Goal: Navigation & Orientation: Find specific page/section

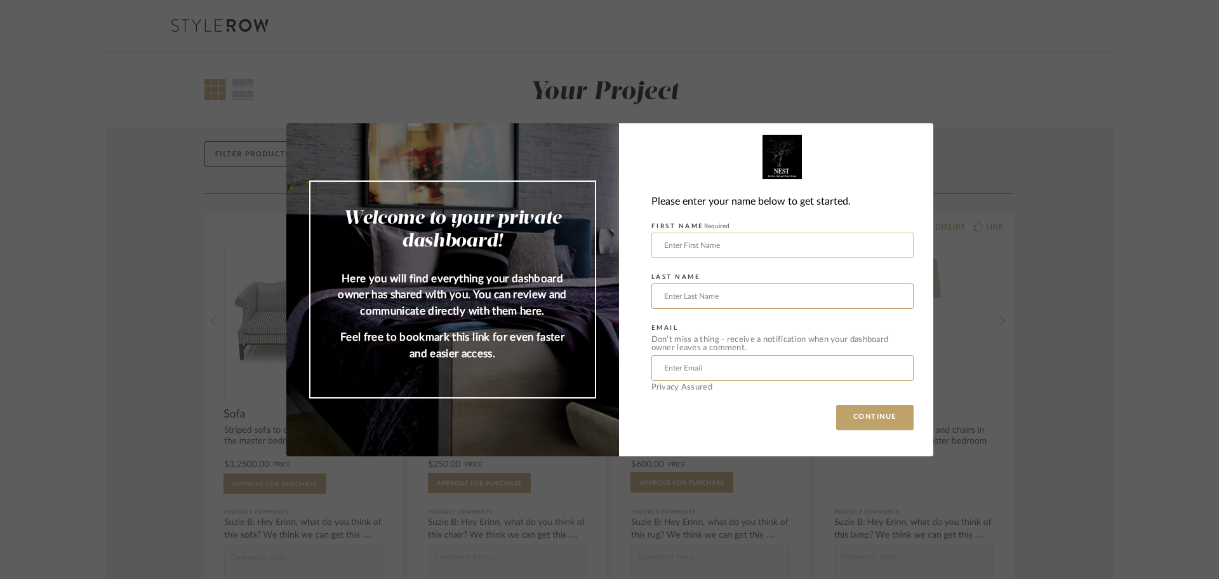
click at [702, 248] on input "text" at bounding box center [783, 244] width 262 height 25
type input "Aeron"
type input "[PERSON_NAME]"
type input "[EMAIL_ADDRESS][DOMAIN_NAME]"
click at [866, 420] on button "CONTINUE" at bounding box center [874, 417] width 77 height 25
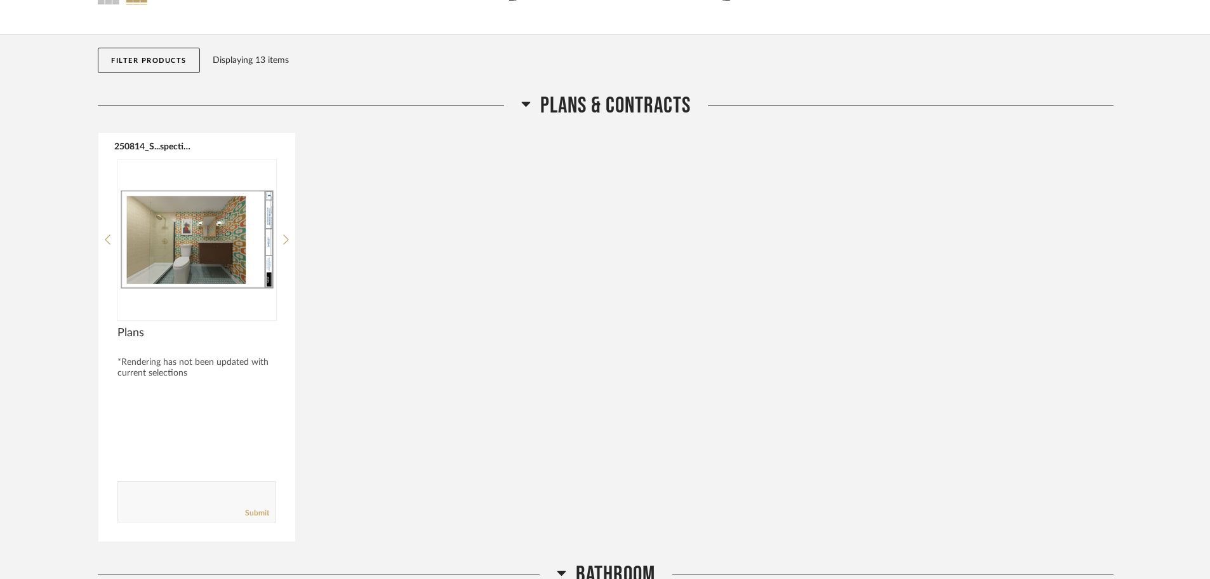
scroll to position [191, 0]
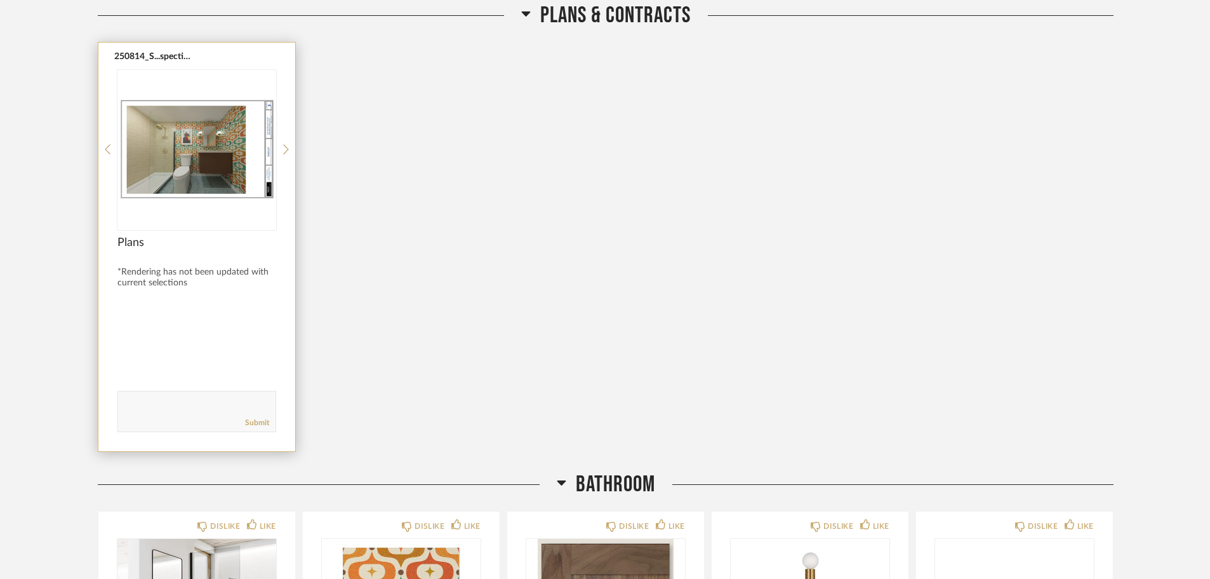
click at [222, 254] on div "Plans" at bounding box center [196, 250] width 159 height 28
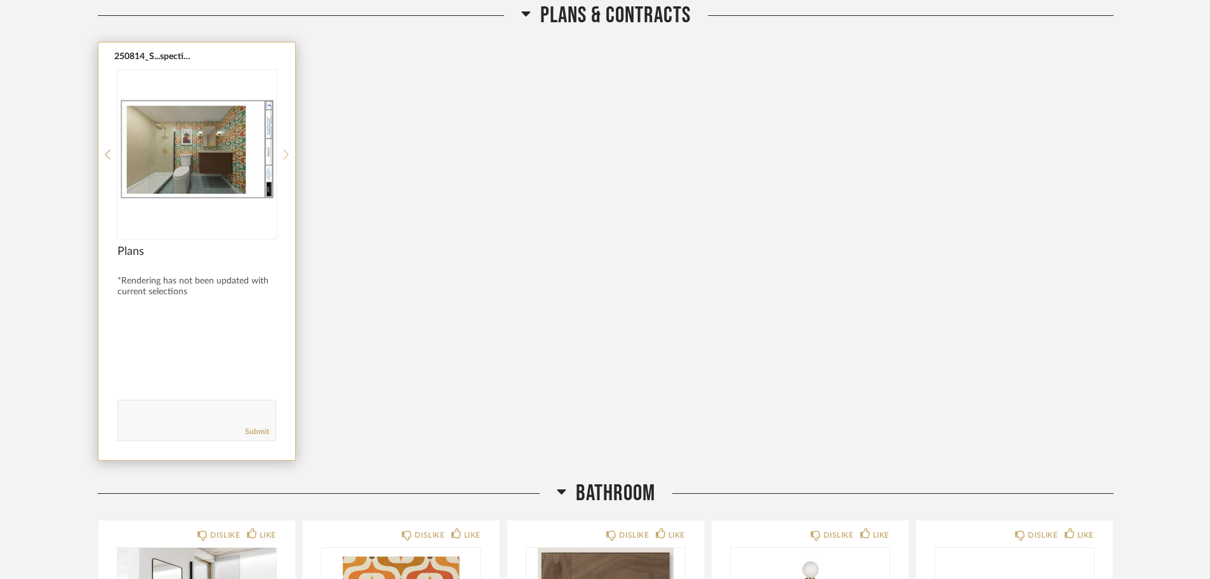
click at [288, 149] on icon at bounding box center [286, 154] width 6 height 11
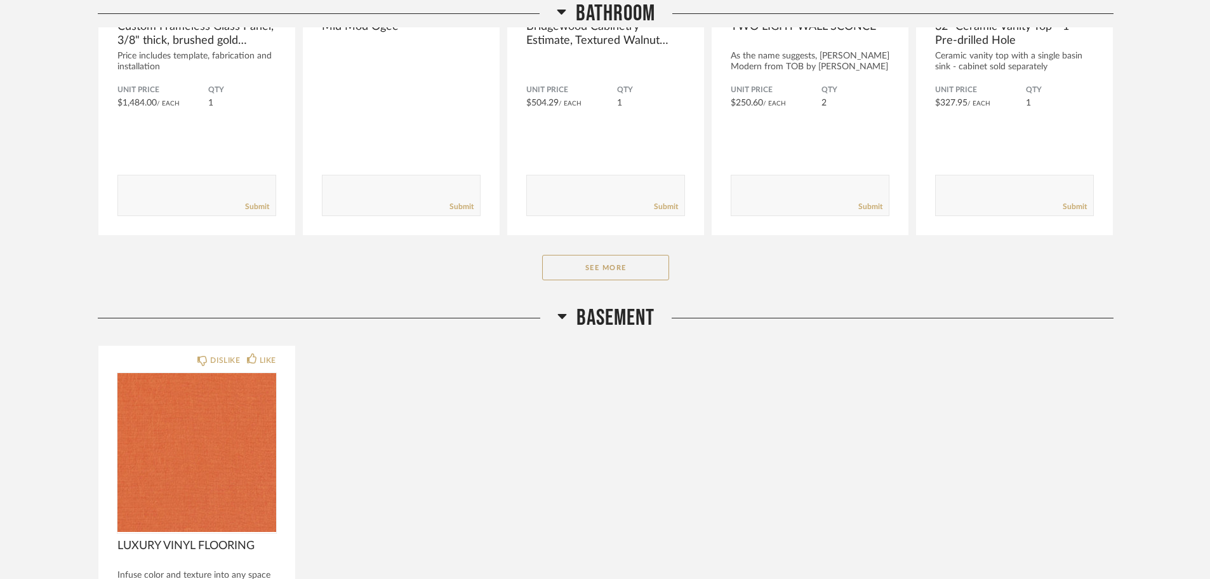
scroll to position [889, 0]
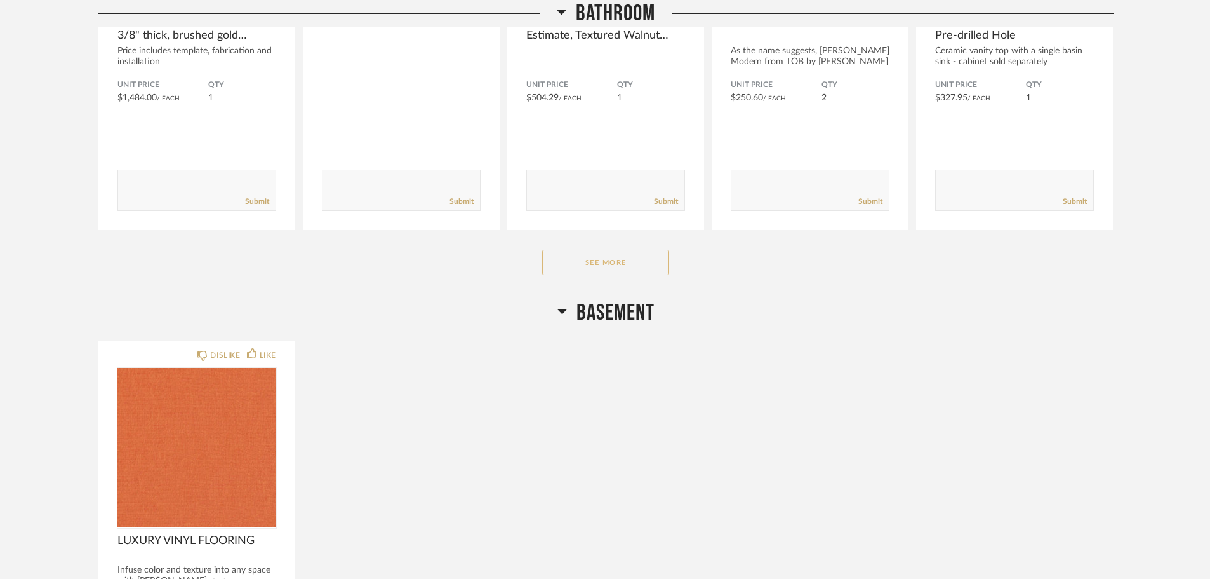
click at [636, 265] on button "See More" at bounding box center [605, 262] width 127 height 25
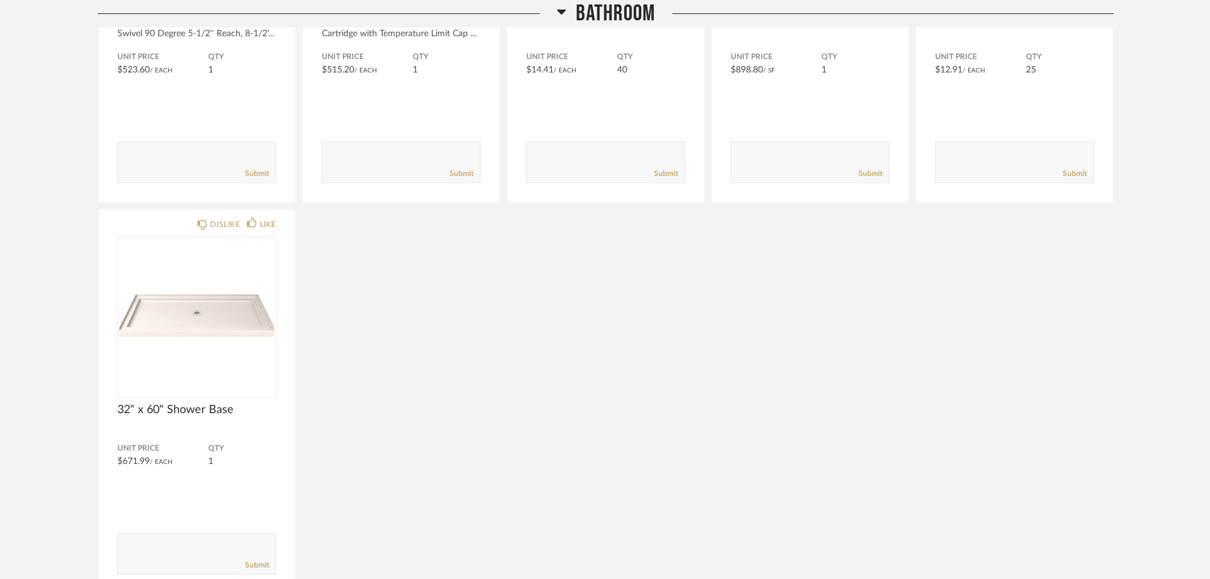
scroll to position [1208, 0]
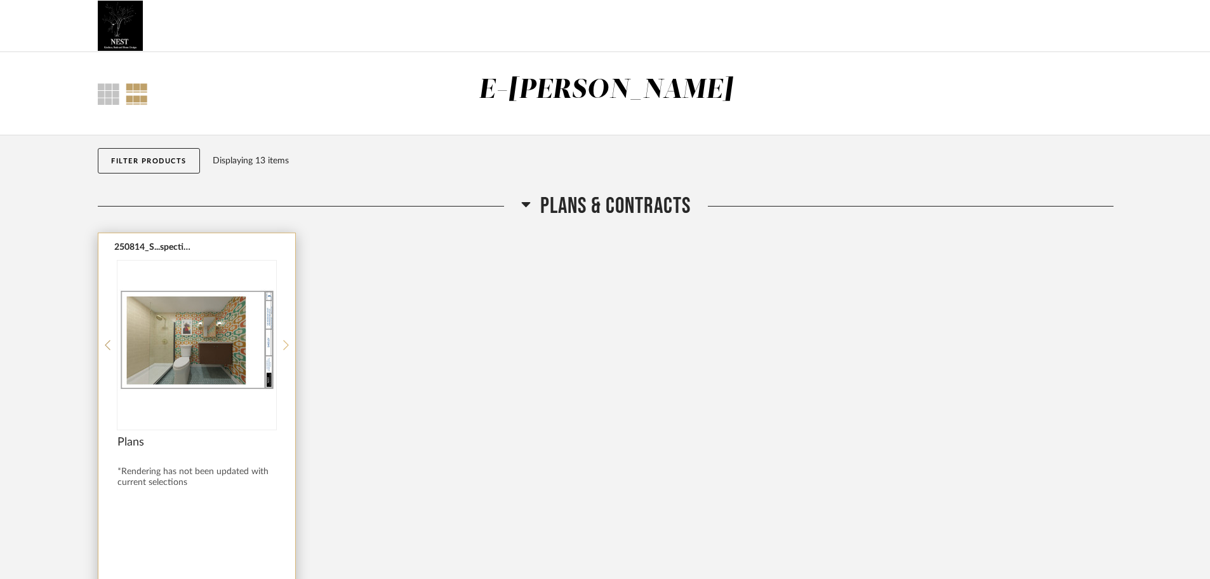
click at [285, 348] on icon at bounding box center [286, 345] width 6 height 10
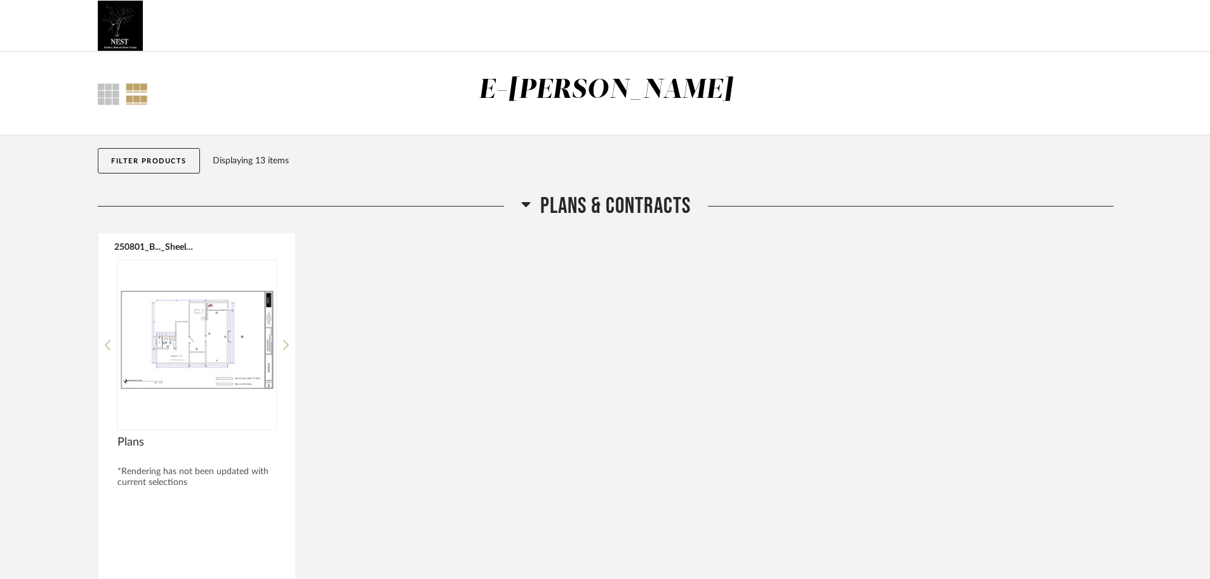
click at [140, 97] on div at bounding box center [137, 94] width 22 height 22
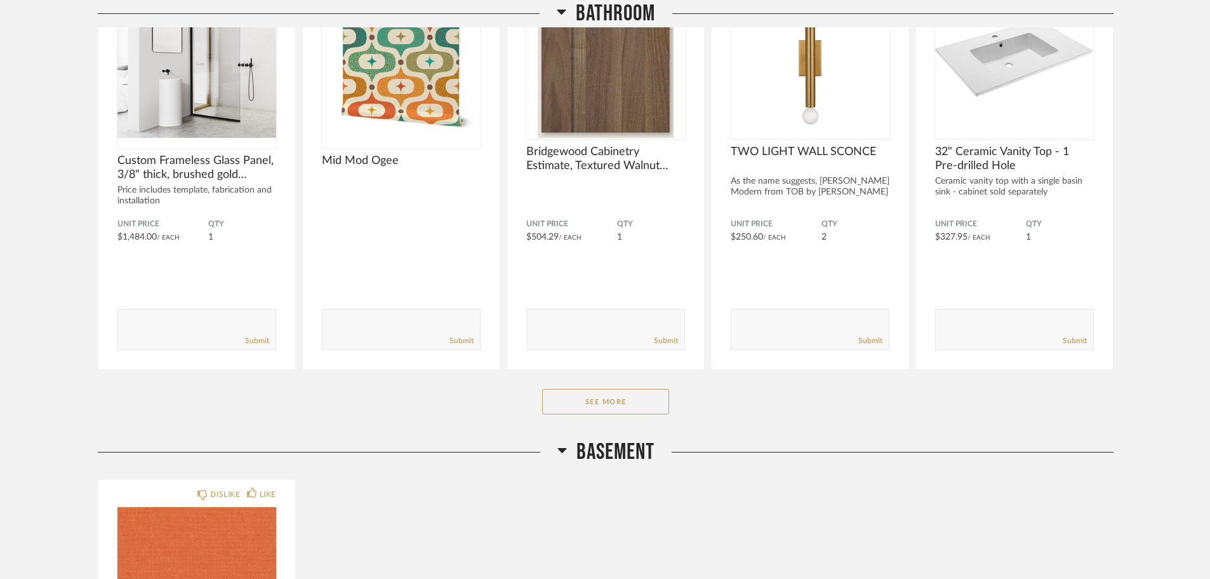
scroll to position [889, 0]
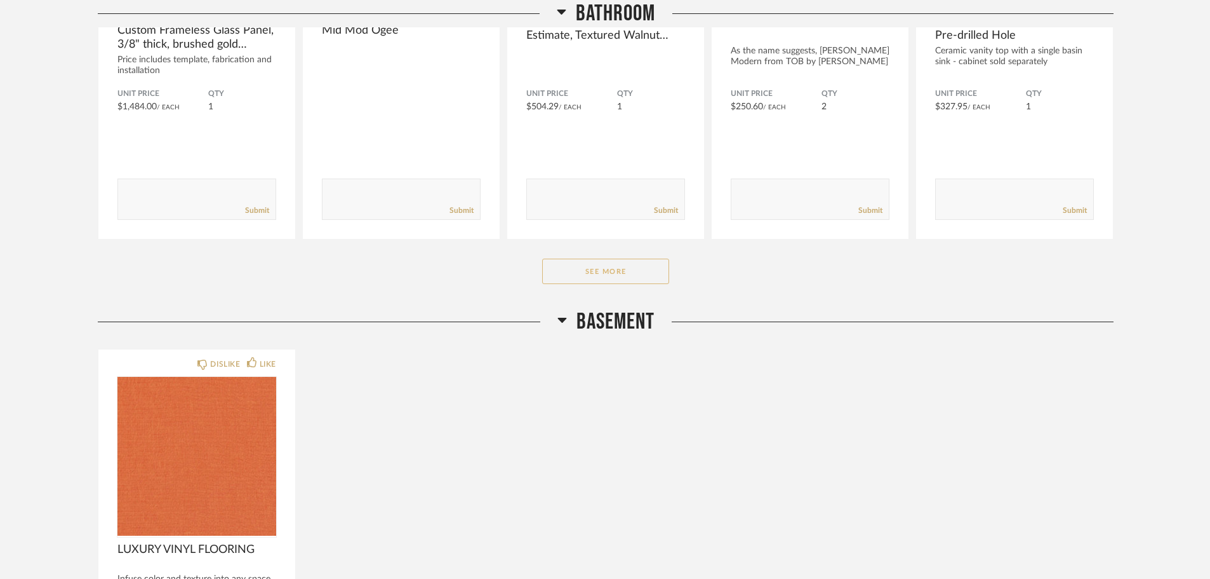
click at [583, 272] on button "See More" at bounding box center [605, 270] width 127 height 25
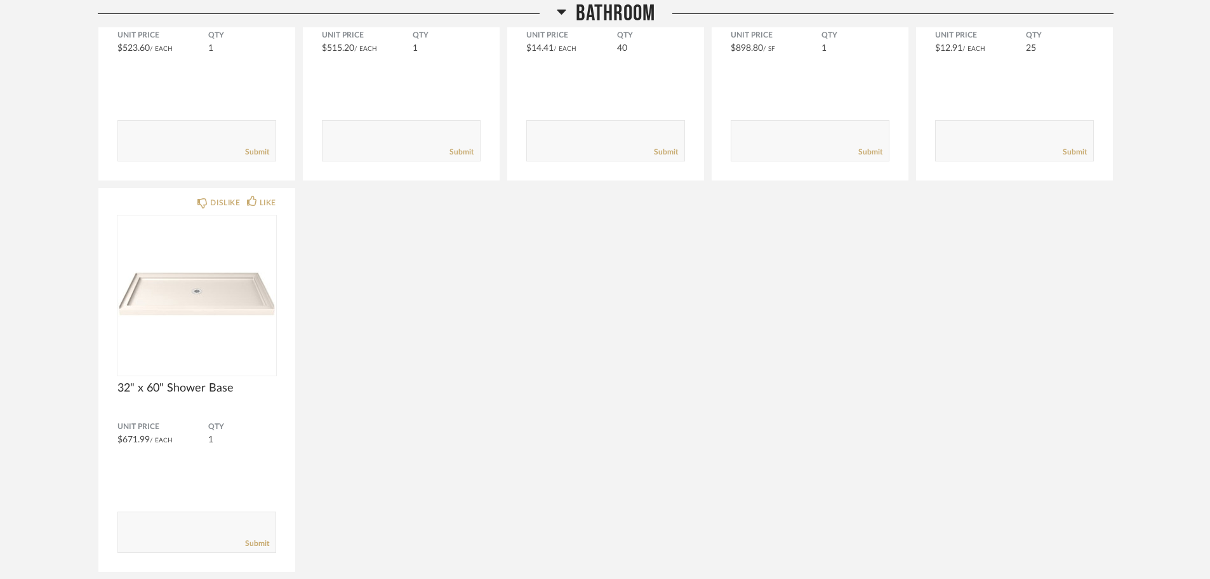
scroll to position [1270, 0]
